Goal: Information Seeking & Learning: Learn about a topic

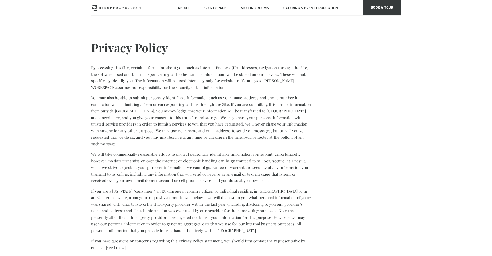
type div "[DATE]"
